Goal: Information Seeking & Learning: Learn about a topic

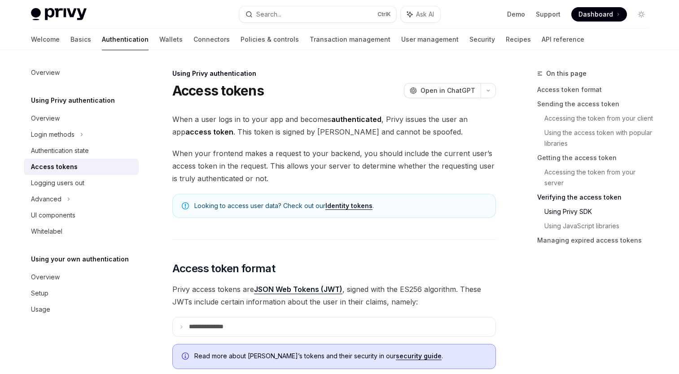
scroll to position [1540, 0]
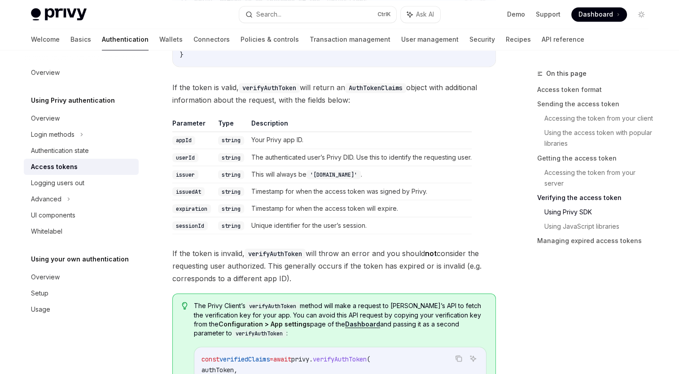
click at [129, 357] on div "Overview Using Privy authentication Overview Login methods Authentication state…" at bounding box center [88, 212] width 129 height 324
click at [597, 170] on link "Accessing the token from your server" at bounding box center [599, 177] width 111 height 25
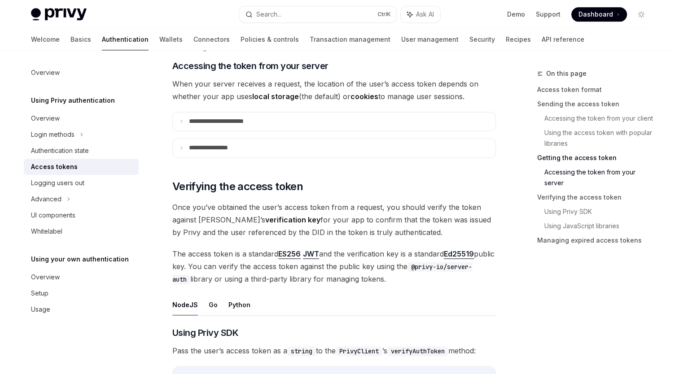
scroll to position [1151, 0]
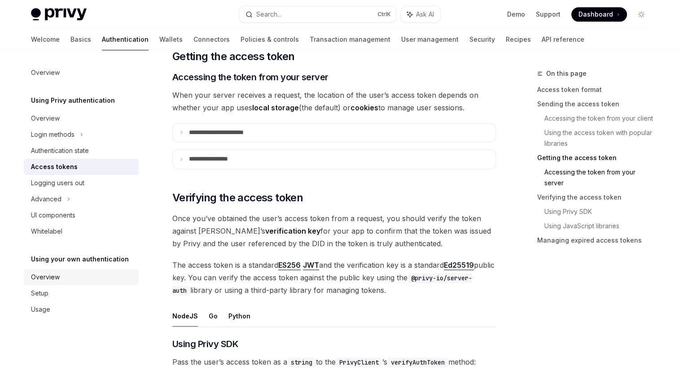
drag, startPoint x: 9, startPoint y: 301, endPoint x: 25, endPoint y: 271, distance: 33.7
click at [9, 302] on div "**********" at bounding box center [249, 249] width 495 height 2664
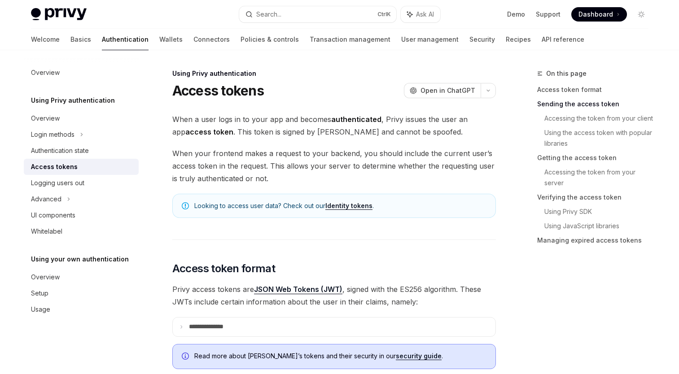
scroll to position [359, 0]
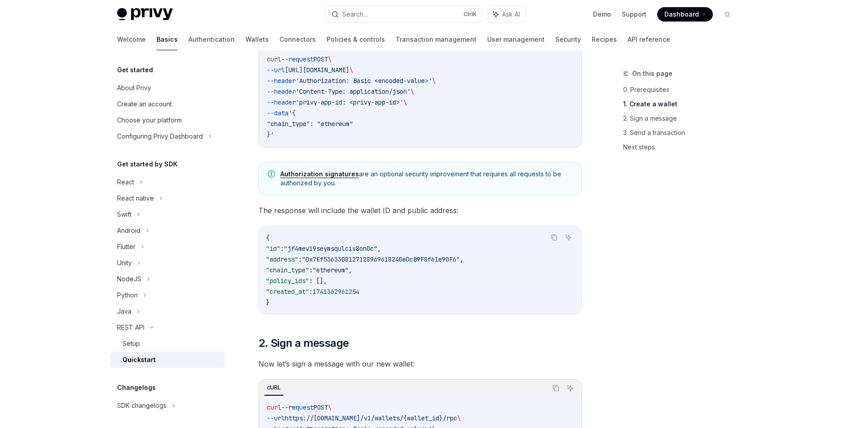
scroll to position [224, 0]
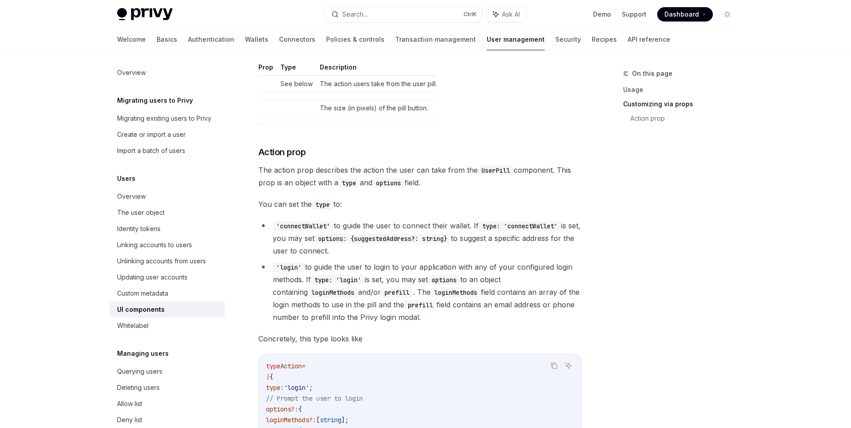
scroll to position [1345, 0]
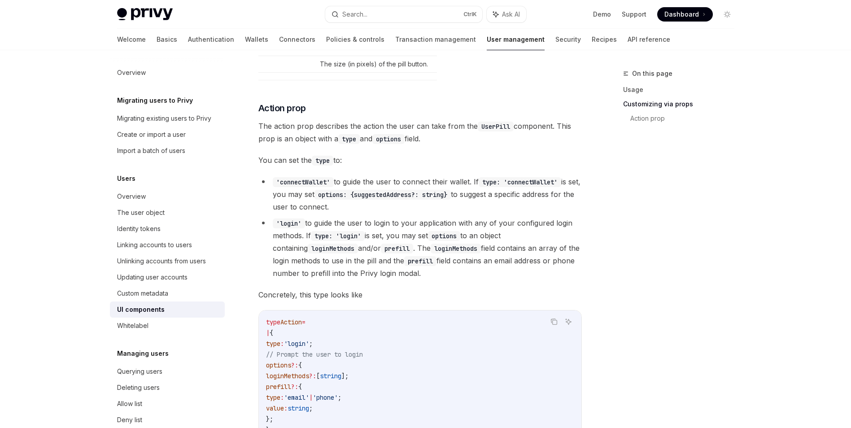
click at [437, 130] on span "The action prop describes the action the user can take from the UserPill compon…" at bounding box center [419, 132] width 323 height 25
click at [414, 131] on span "The action prop describes the action the user can take from the UserPill compon…" at bounding box center [419, 132] width 323 height 25
drag, startPoint x: 414, startPoint y: 131, endPoint x: 506, endPoint y: 151, distance: 94.1
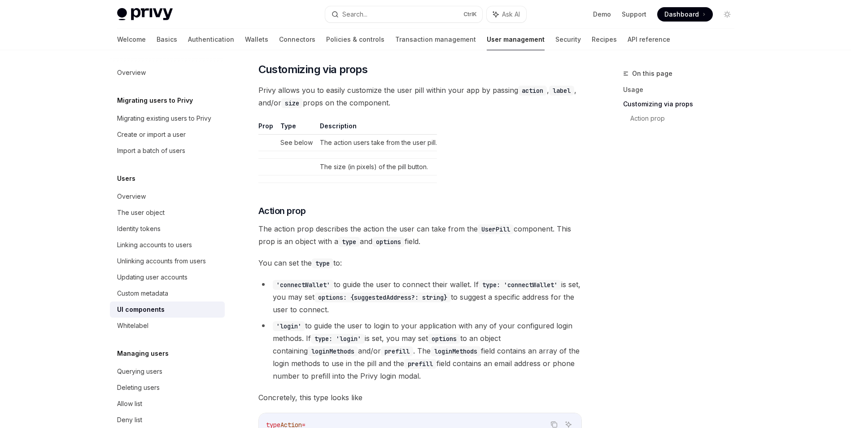
scroll to position [1302, 0]
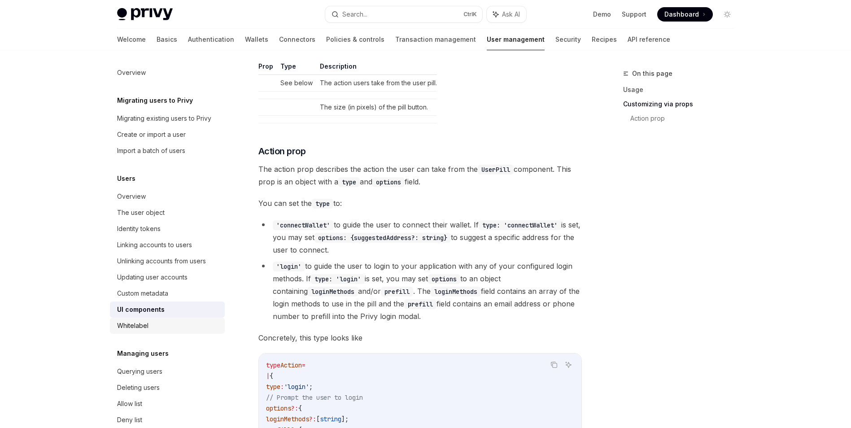
click at [187, 326] on div "Whitelabel" at bounding box center [168, 325] width 102 height 11
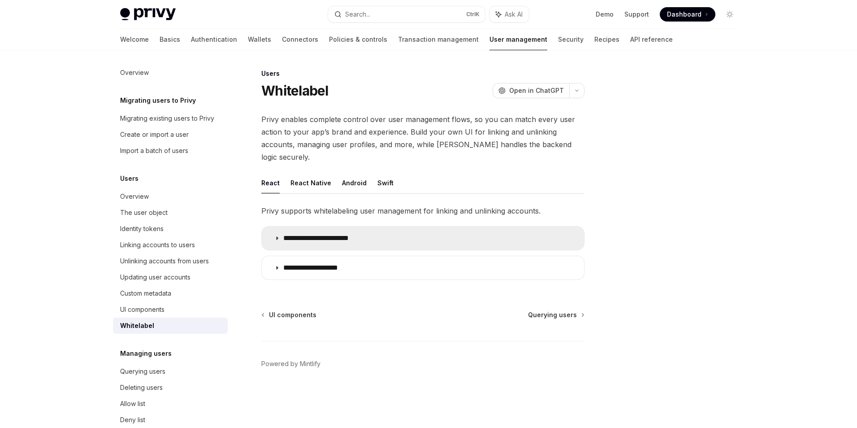
click at [375, 226] on summary "**********" at bounding box center [423, 237] width 322 height 23
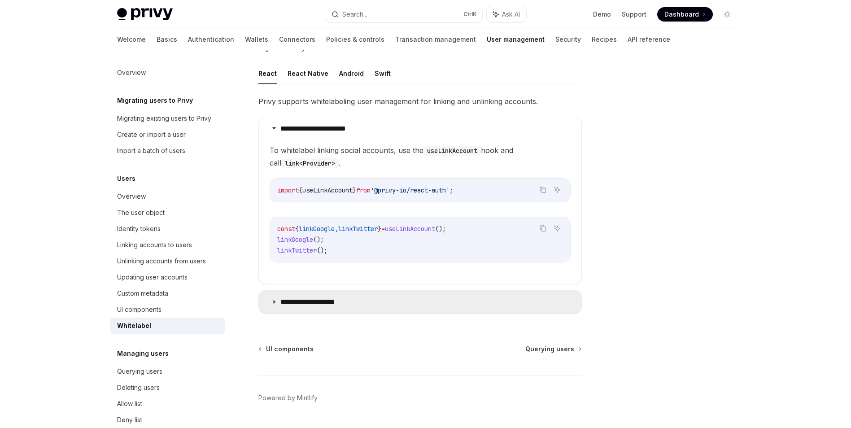
scroll to position [122, 0]
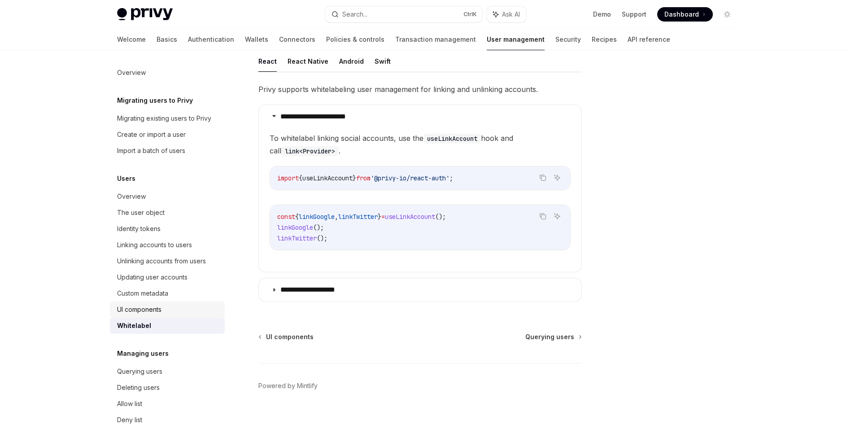
click at [165, 306] on div "UI components" at bounding box center [168, 309] width 102 height 11
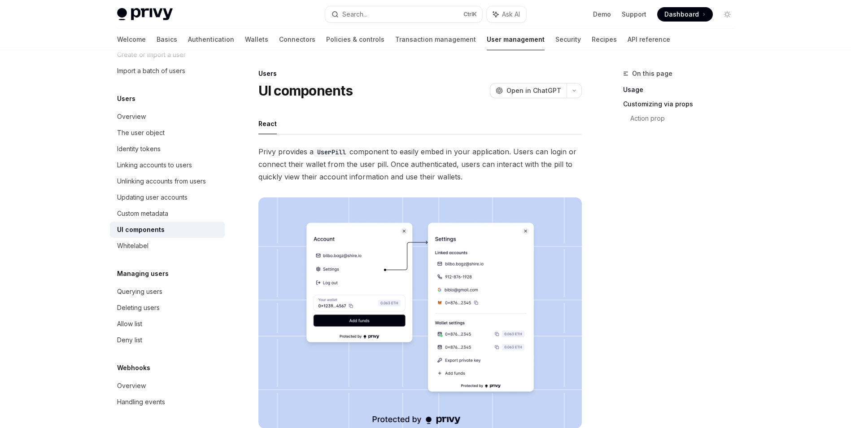
click at [676, 102] on link "Customizing via props" at bounding box center [682, 104] width 118 height 14
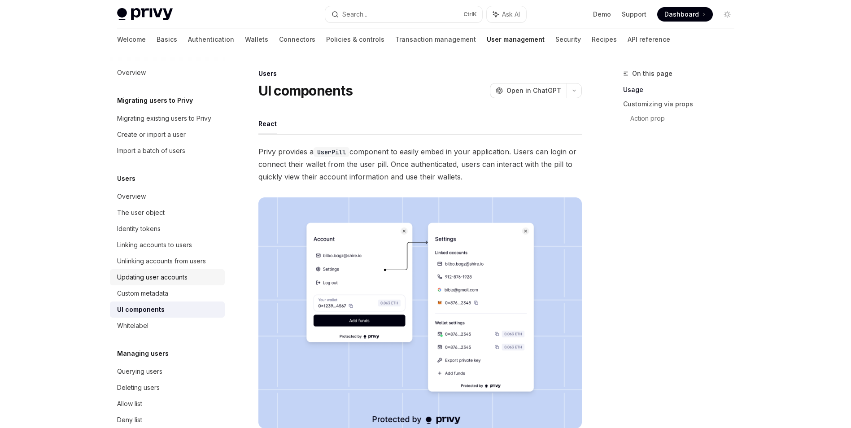
click at [175, 276] on div "Updating user accounts" at bounding box center [152, 277] width 70 height 11
type textarea "*"
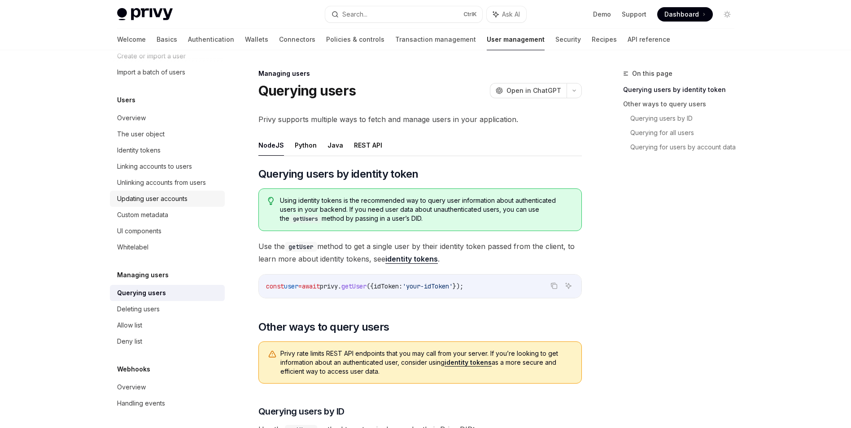
scroll to position [80, 0]
click at [172, 231] on div "UI components" at bounding box center [168, 229] width 102 height 11
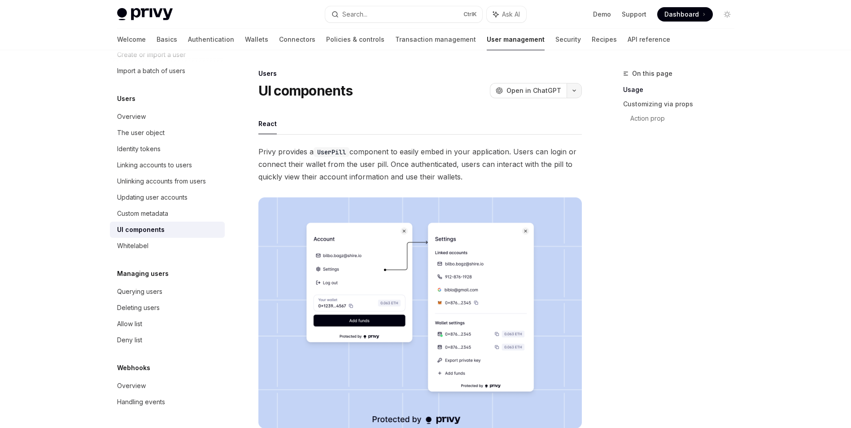
click at [575, 90] on icon "button" at bounding box center [574, 91] width 11 height 4
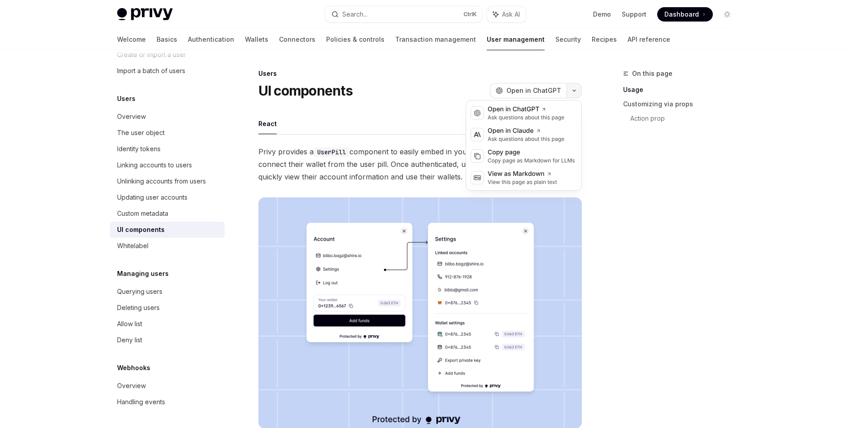
click at [575, 90] on icon "button" at bounding box center [574, 91] width 11 height 4
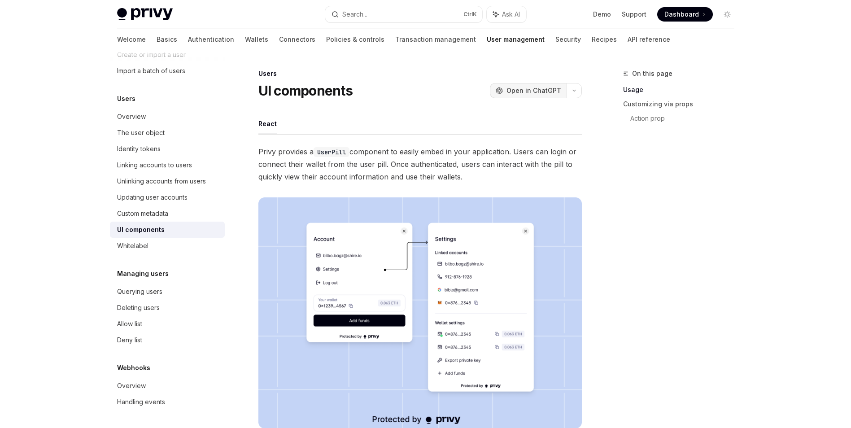
click at [533, 90] on span "Open in ChatGPT" at bounding box center [533, 90] width 55 height 9
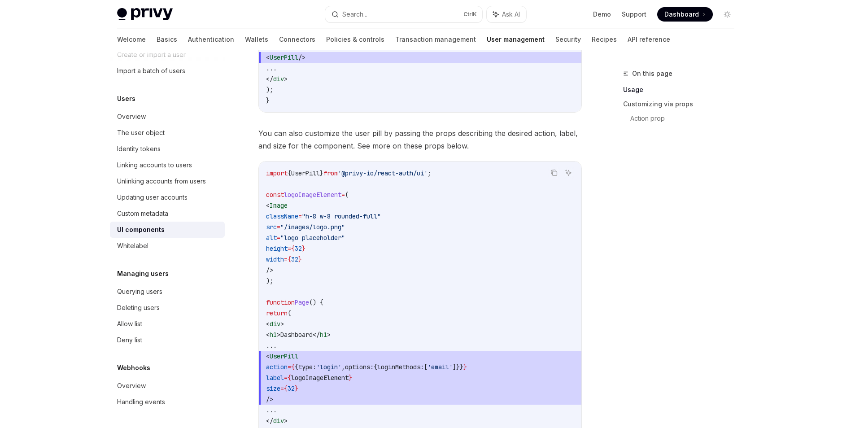
scroll to position [628, 0]
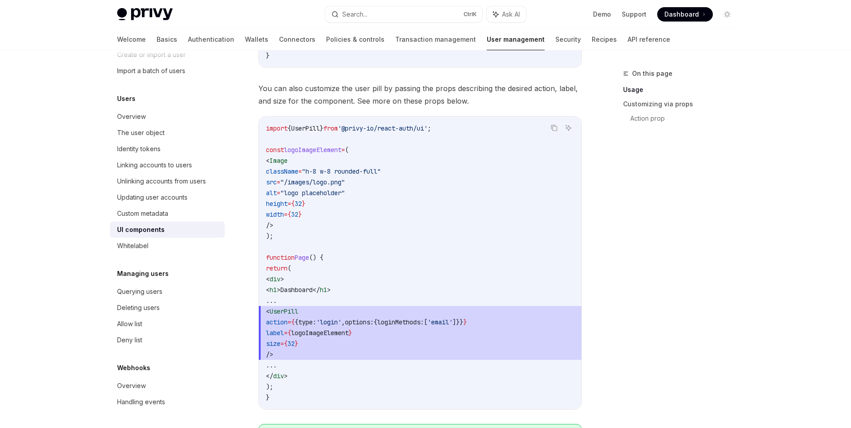
click at [671, 237] on div "On this page Usage Customizing via props Action prop" at bounding box center [673, 248] width 136 height 360
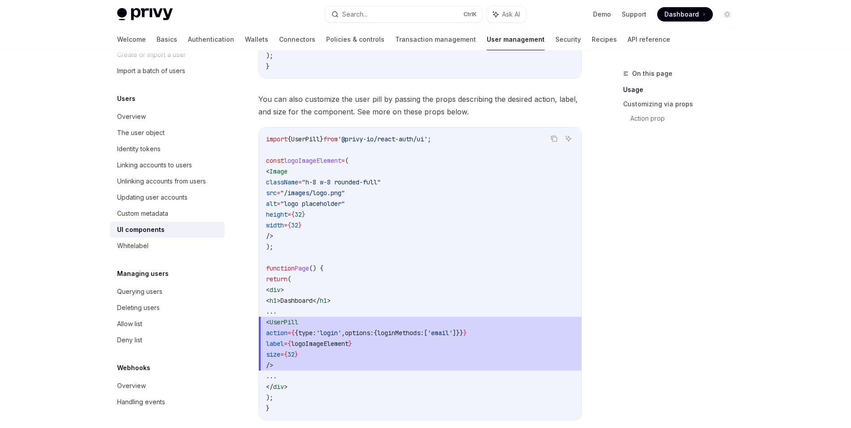
scroll to position [538, 0]
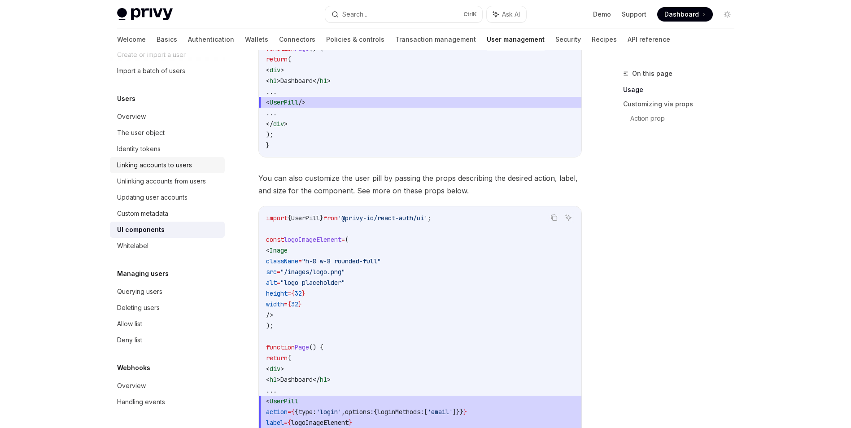
click at [136, 167] on div "Linking accounts to users" at bounding box center [154, 165] width 75 height 11
type textarea "*"
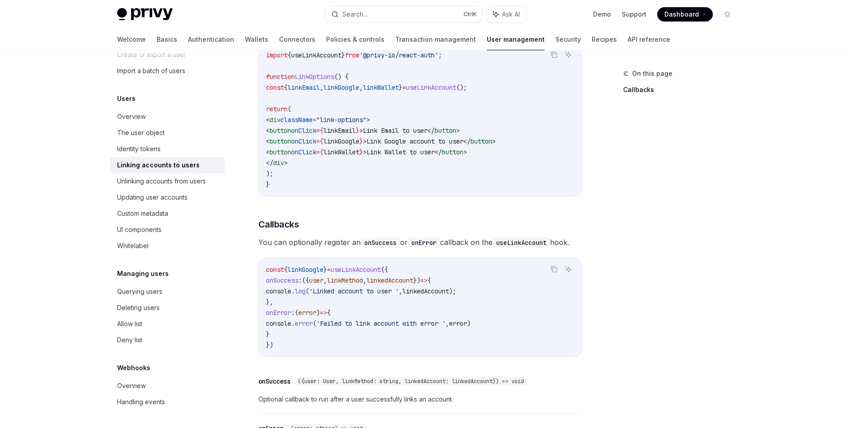
scroll to position [807, 0]
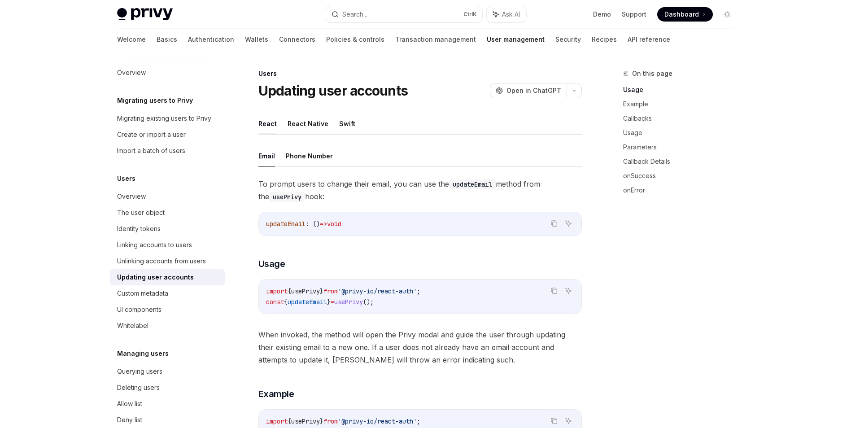
scroll to position [179, 0]
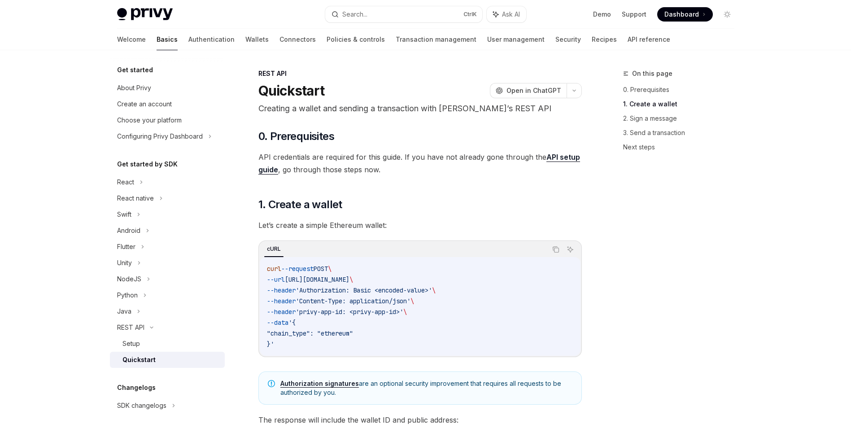
scroll to position [224, 0]
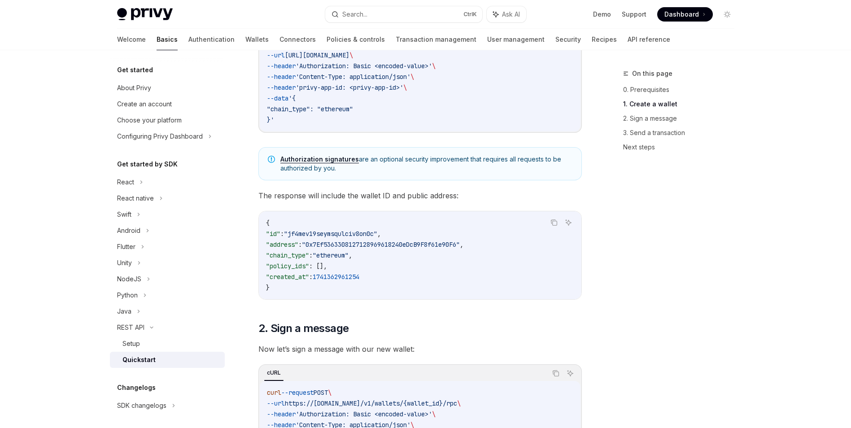
click at [666, 11] on span "Dashboard" at bounding box center [681, 14] width 35 height 9
